Goal: Information Seeking & Learning: Find specific page/section

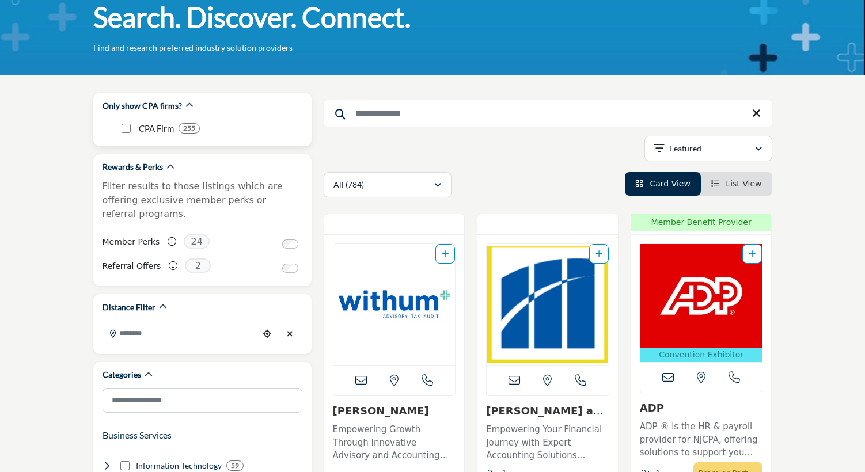
scroll to position [88, 0]
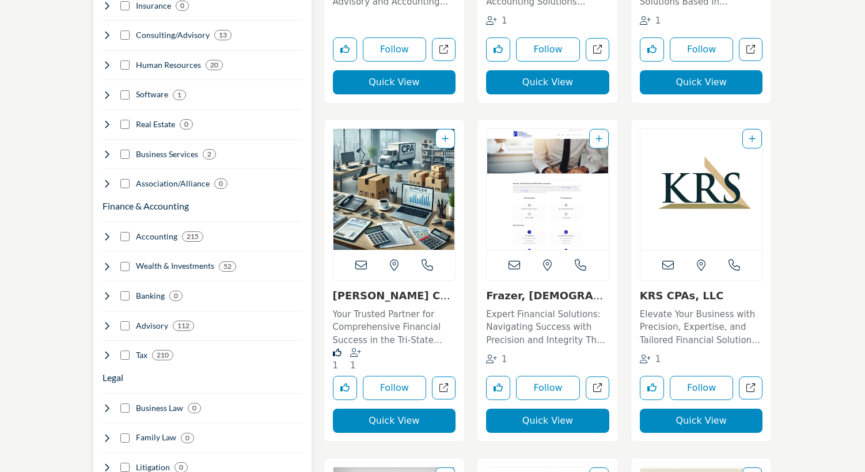
scroll to position [623, 0]
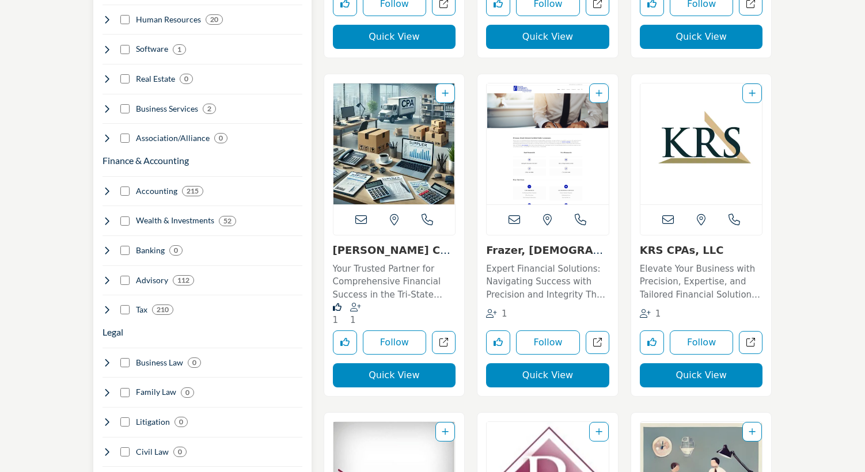
click at [107, 305] on icon at bounding box center [106, 309] width 9 height 9
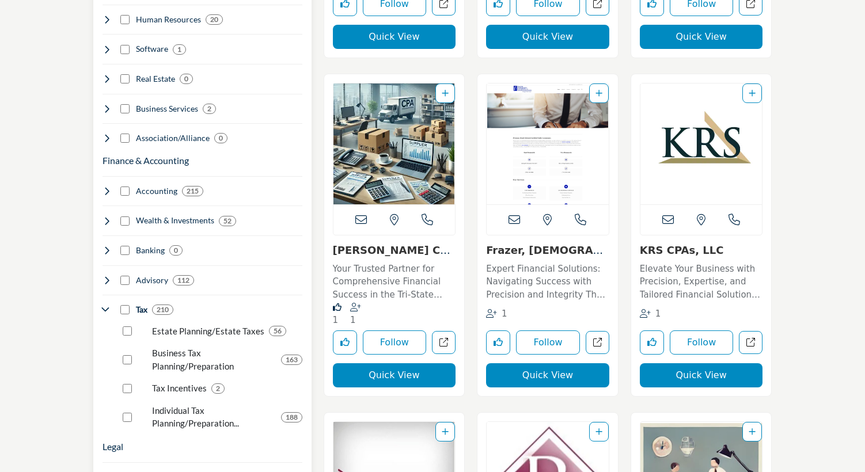
click at [128, 396] on div "Individual Tax Planning/Preparation... 188" at bounding box center [211, 413] width 184 height 35
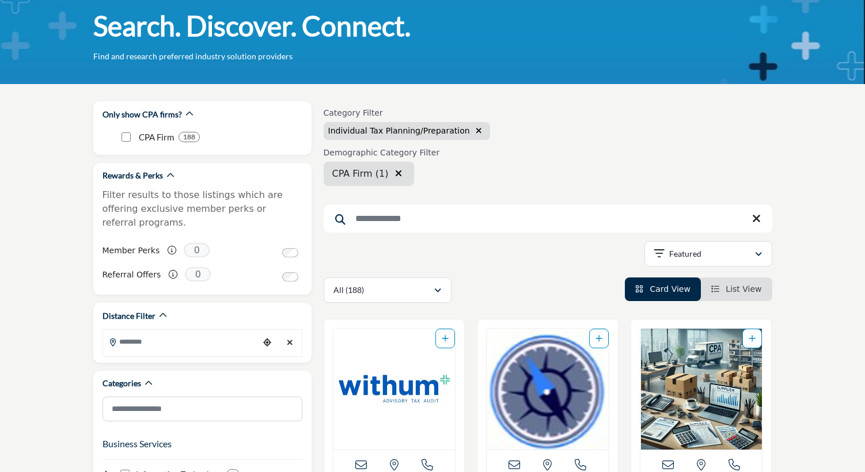
scroll to position [80, 0]
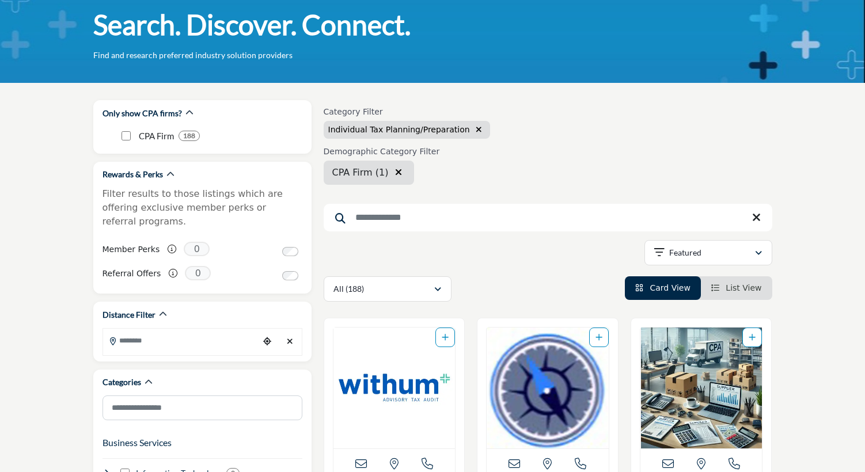
click at [527, 211] on div "Category Filter Individual Tax Planning/Preparation Demographic Category Filter…" at bounding box center [548, 201] width 449 height 202
click at [513, 204] on input "Search Keyword" at bounding box center [548, 218] width 449 height 28
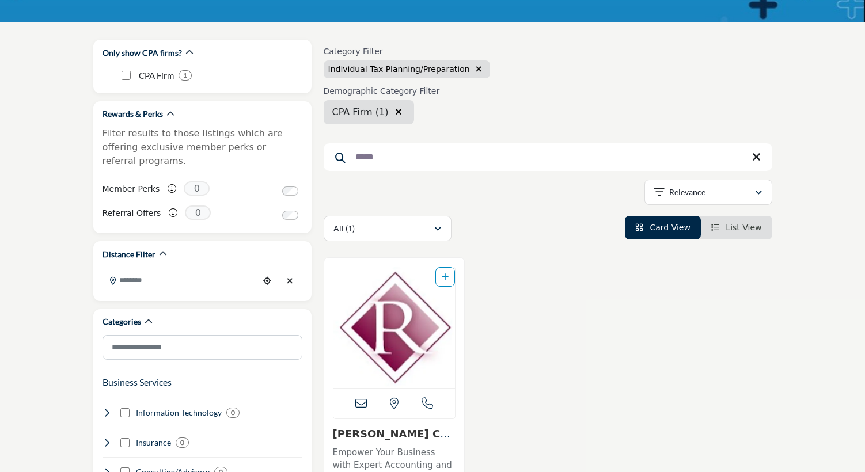
scroll to position [143, 0]
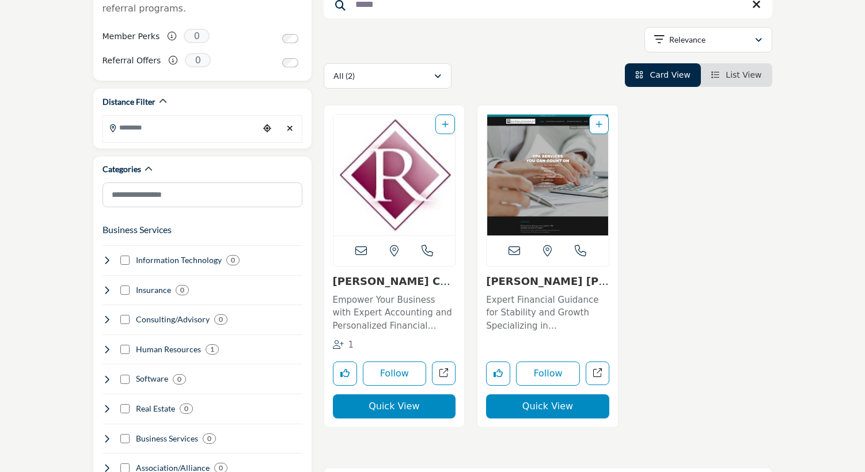
scroll to position [294, 0]
type input "*****"
click at [492, 275] on link "[PERSON_NAME] [PERSON_NAME] and Asso..." at bounding box center [547, 293] width 123 height 37
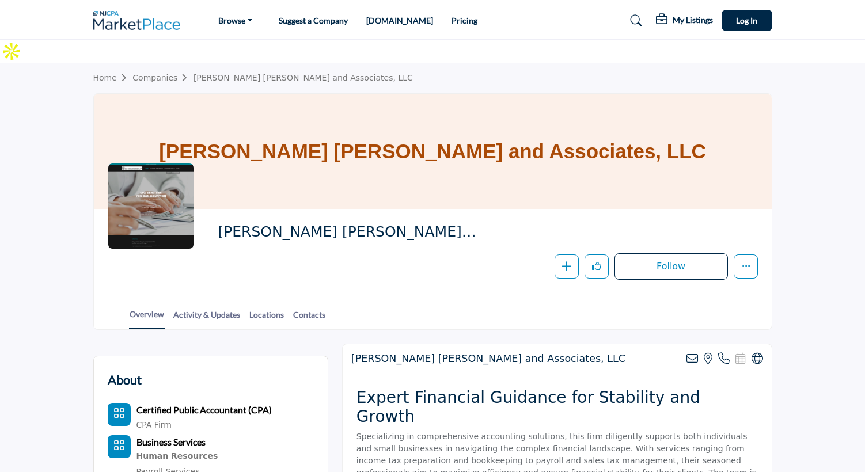
click at [435, 134] on h1 "[PERSON_NAME] [PERSON_NAME] and Associates, LLC" at bounding box center [432, 151] width 547 height 115
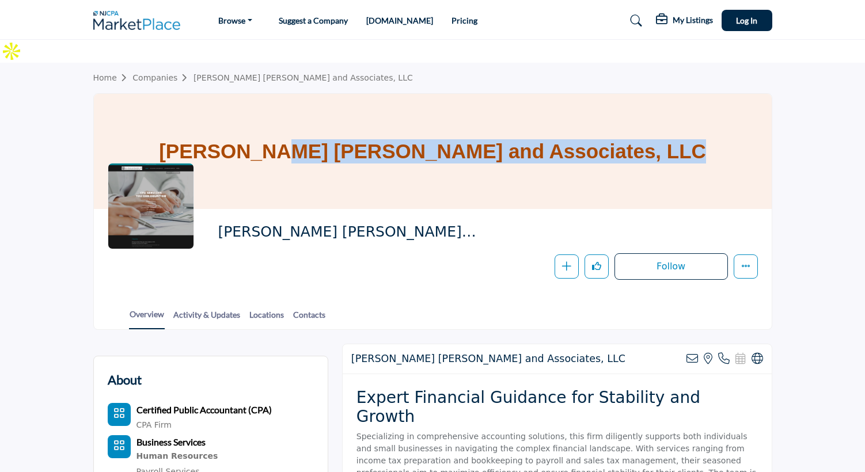
click at [435, 134] on h1 "[PERSON_NAME] [PERSON_NAME] and Associates, LLC" at bounding box center [432, 151] width 547 height 115
copy div "[PERSON_NAME] [PERSON_NAME] and Associates, LLC"
